Goal: Transaction & Acquisition: Book appointment/travel/reservation

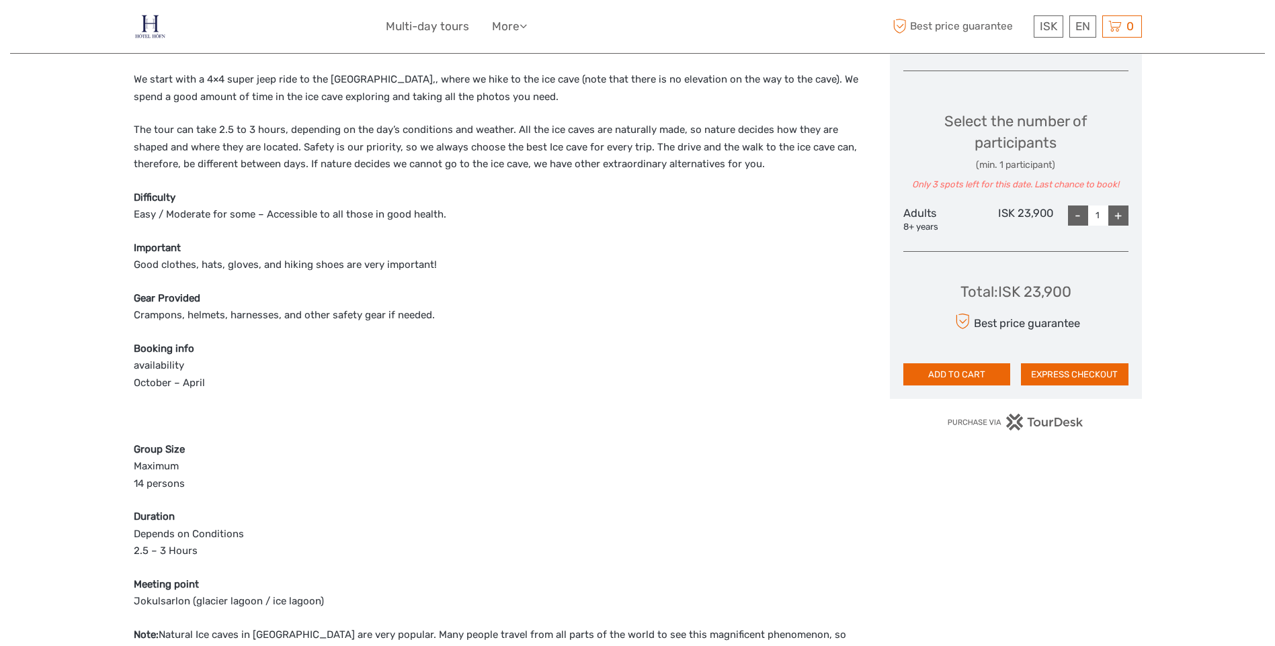
click at [142, 24] on img at bounding box center [150, 26] width 33 height 33
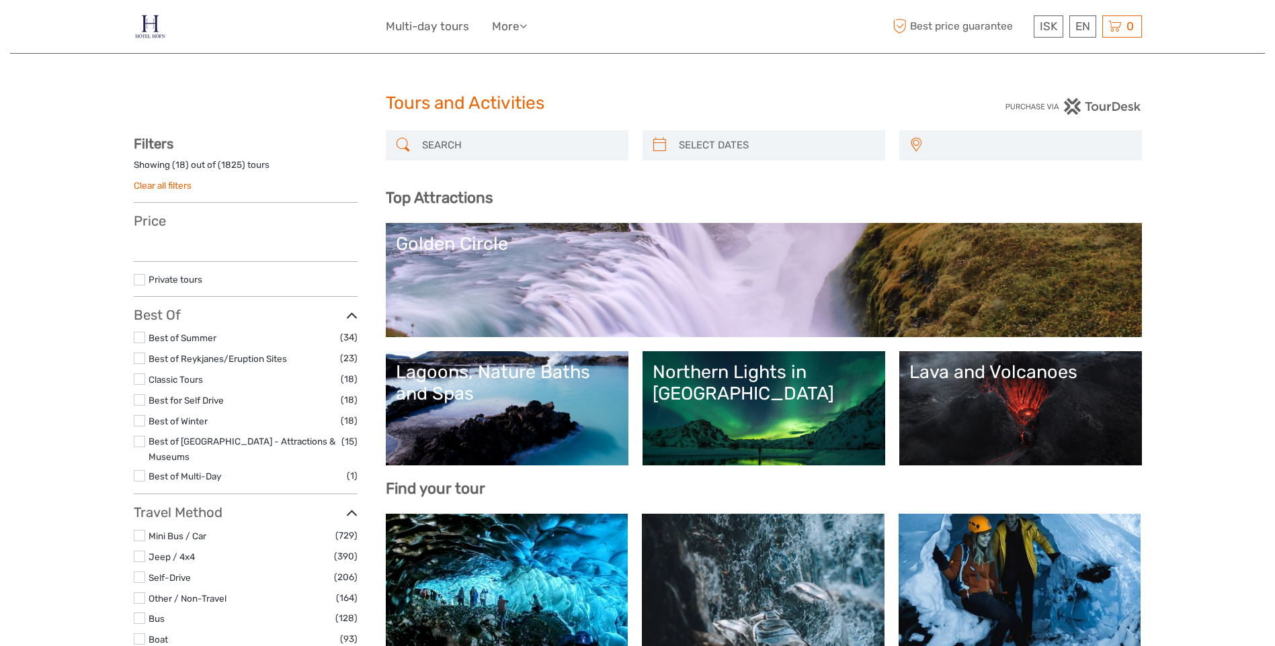
select select
